Goal: Task Accomplishment & Management: Use online tool/utility

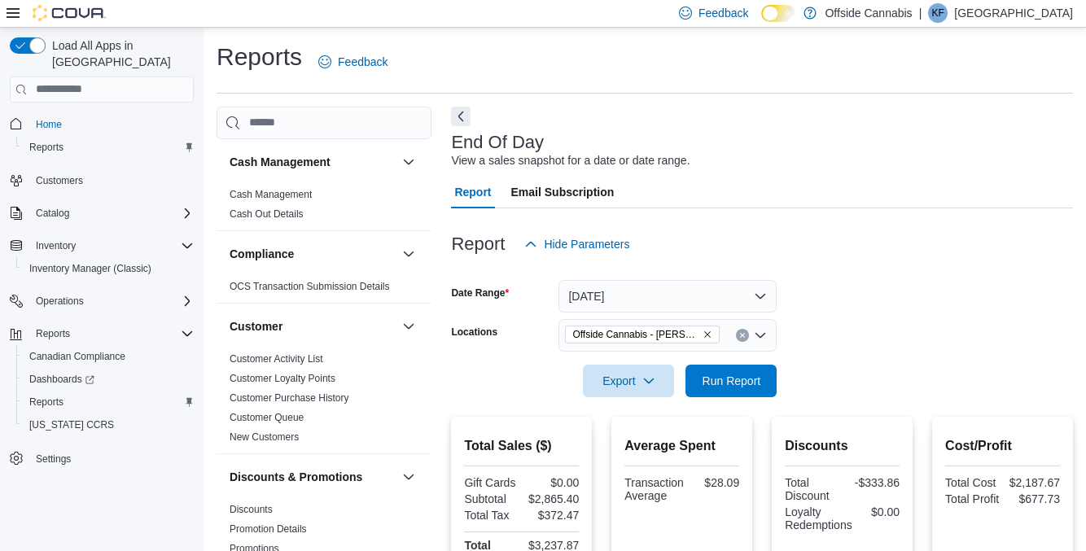
scroll to position [958, 0]
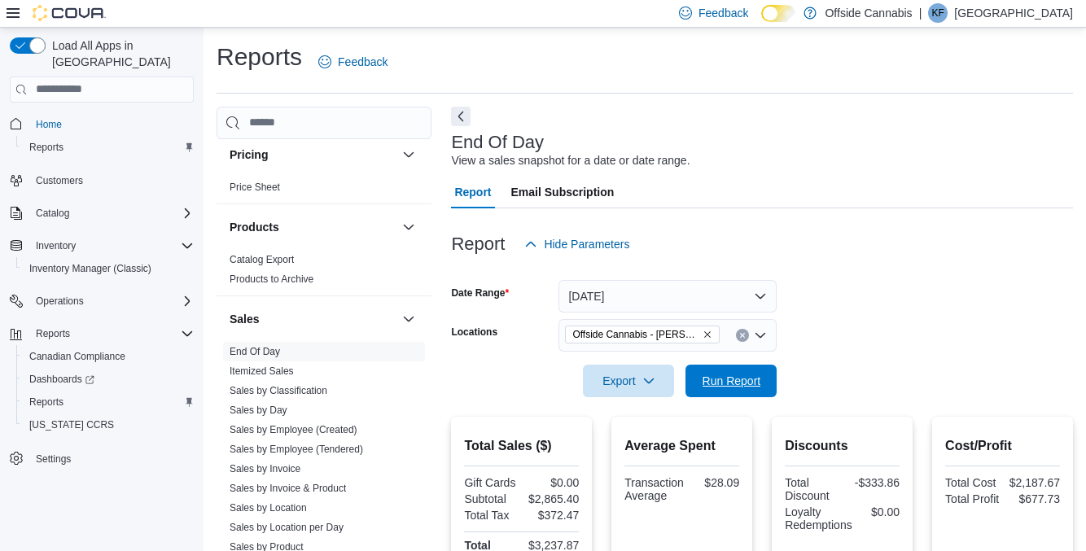
click at [735, 385] on span "Run Report" at bounding box center [732, 381] width 59 height 16
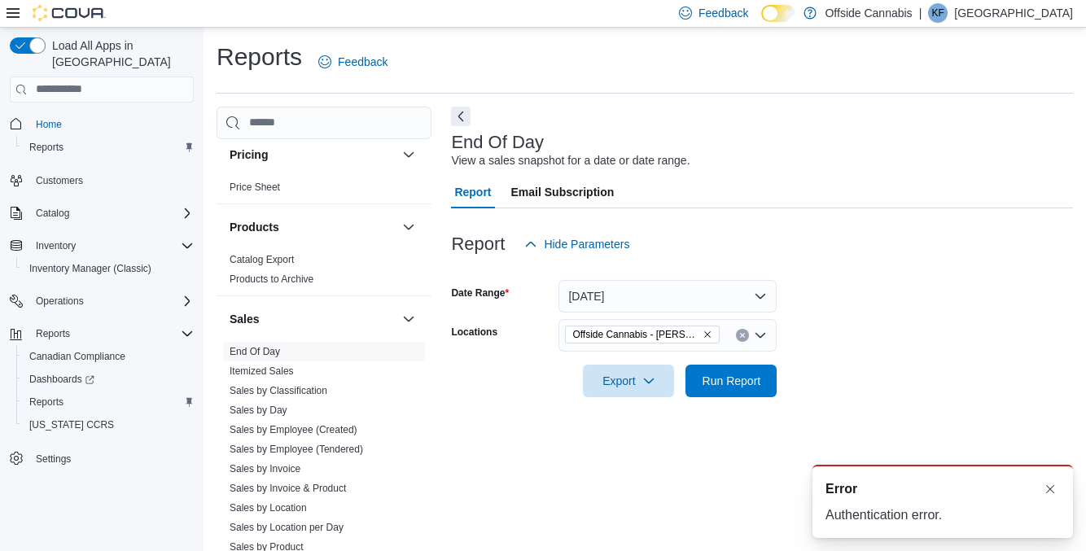
scroll to position [2, 0]
